Goal: Task Accomplishment & Management: Manage account settings

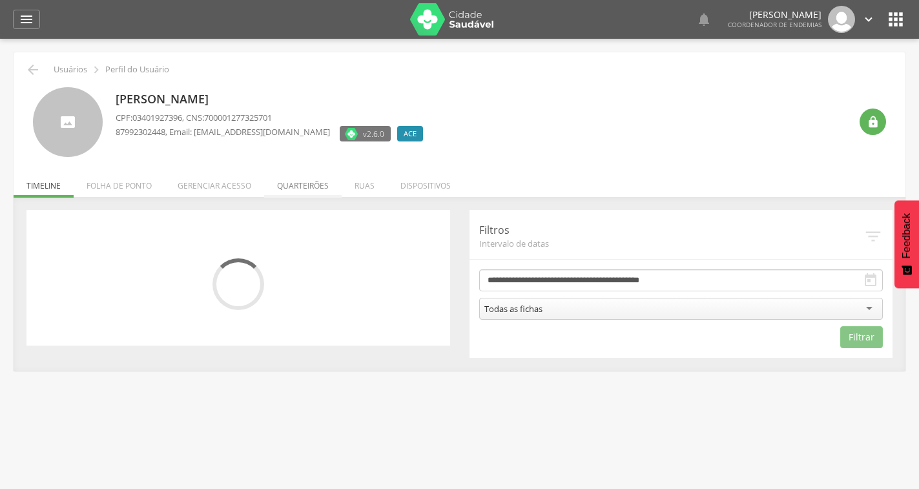
click at [328, 190] on li "Quarteirões" at bounding box center [303, 182] width 78 height 30
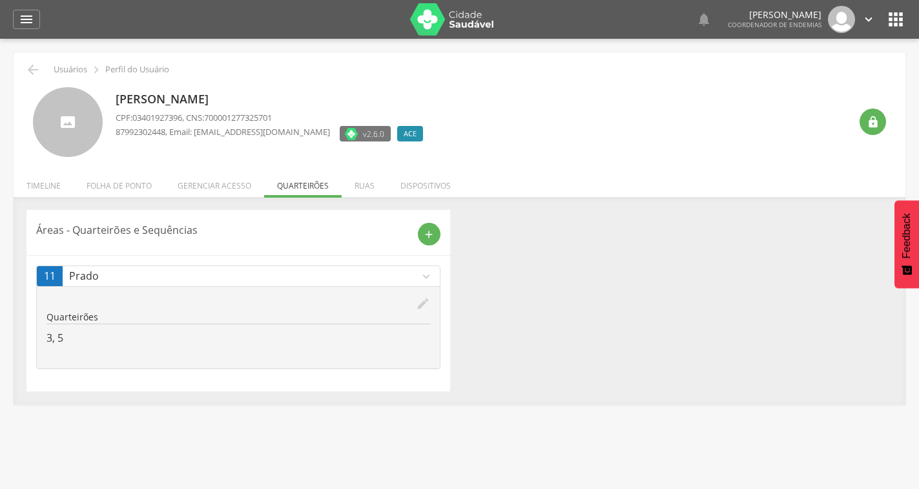
click at [419, 302] on icon "edit" at bounding box center [423, 304] width 14 height 14
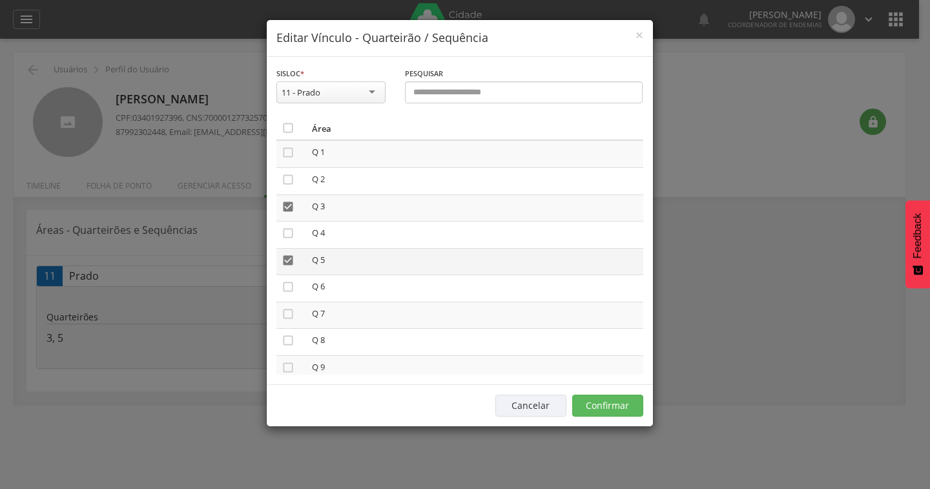
scroll to position [65, 0]
click at [289, 252] on icon "" at bounding box center [288, 249] width 13 height 13
click at [284, 302] on icon "" at bounding box center [288, 303] width 13 height 13
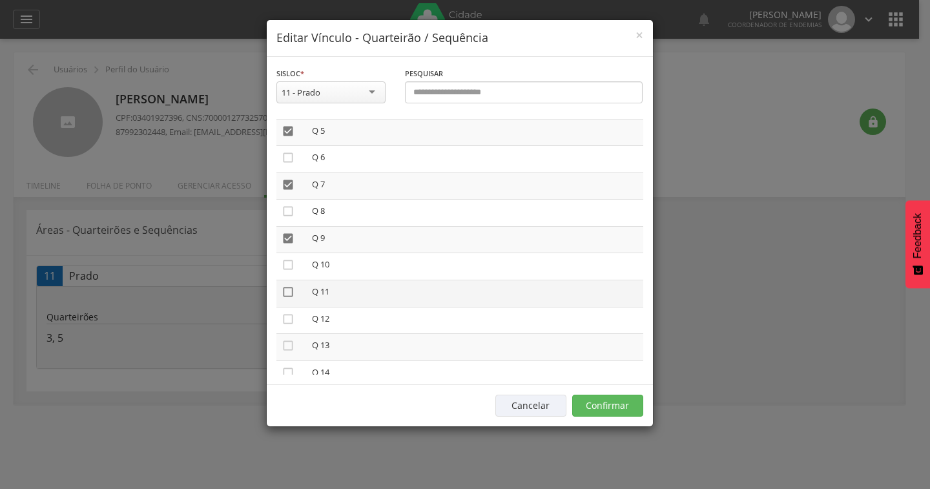
click at [288, 293] on icon "" at bounding box center [288, 292] width 13 height 13
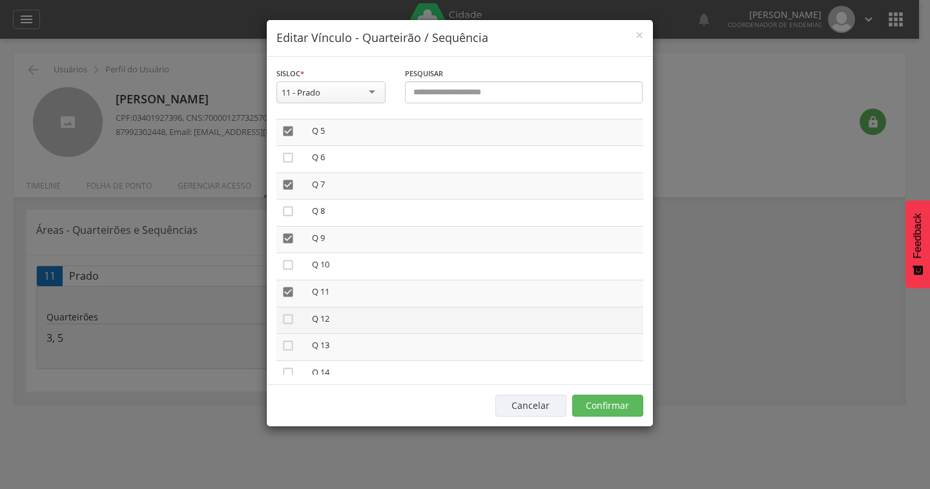
scroll to position [194, 0]
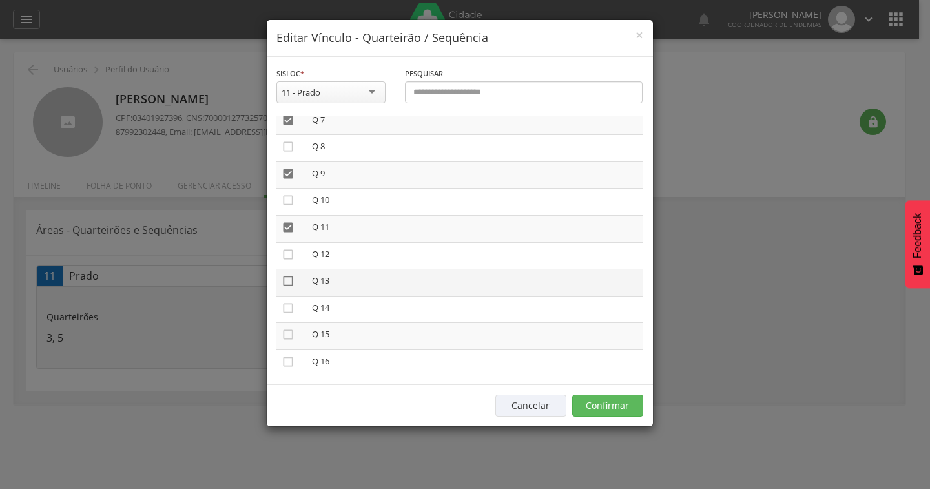
click at [288, 282] on icon "" at bounding box center [288, 281] width 13 height 13
click at [284, 275] on icon "" at bounding box center [288, 270] width 13 height 13
click at [289, 329] on icon "" at bounding box center [288, 323] width 13 height 13
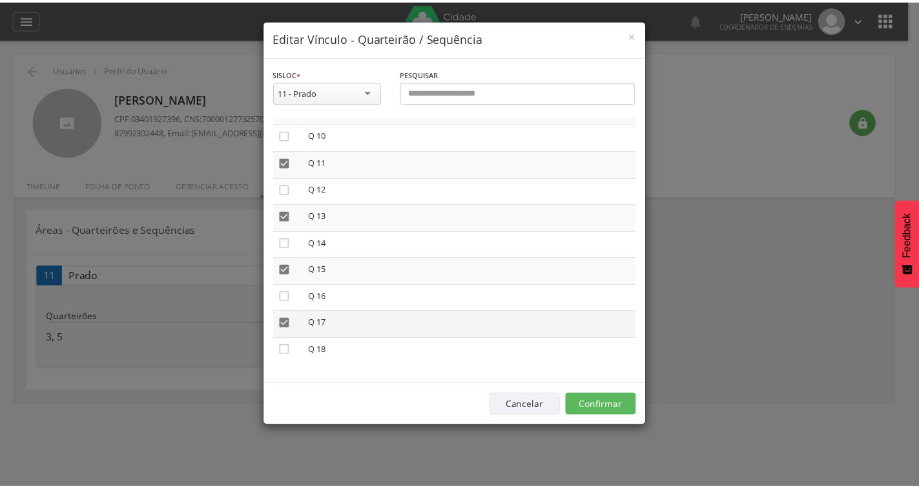
scroll to position [262, 0]
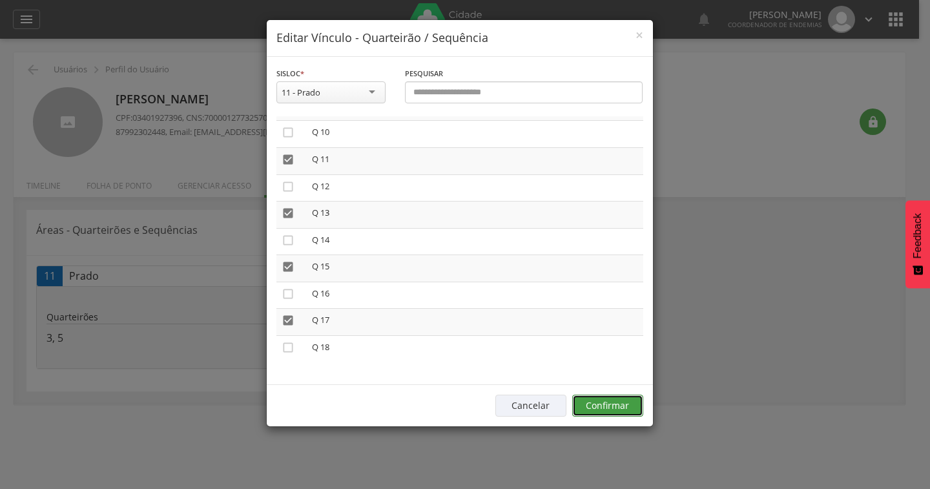
click at [608, 402] on button "Confirmar" at bounding box center [607, 406] width 71 height 22
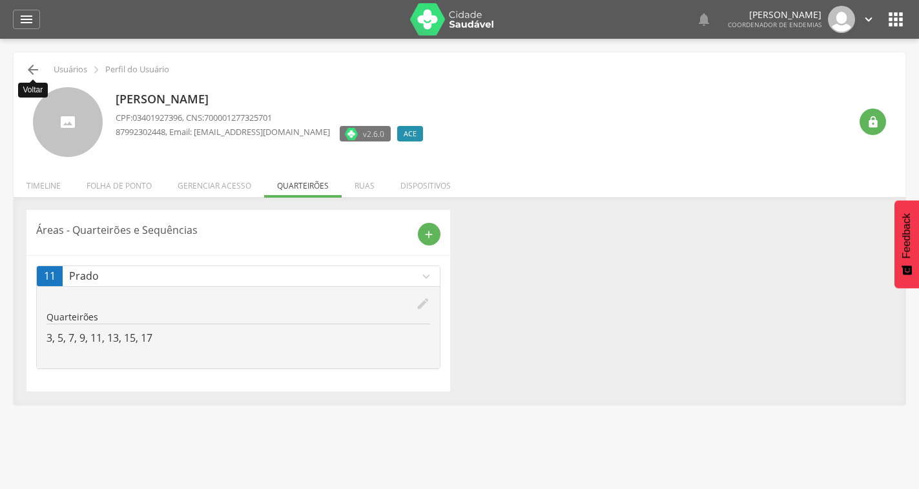
click at [34, 68] on icon "" at bounding box center [33, 70] width 16 height 16
